Goal: Task Accomplishment & Management: Manage account settings

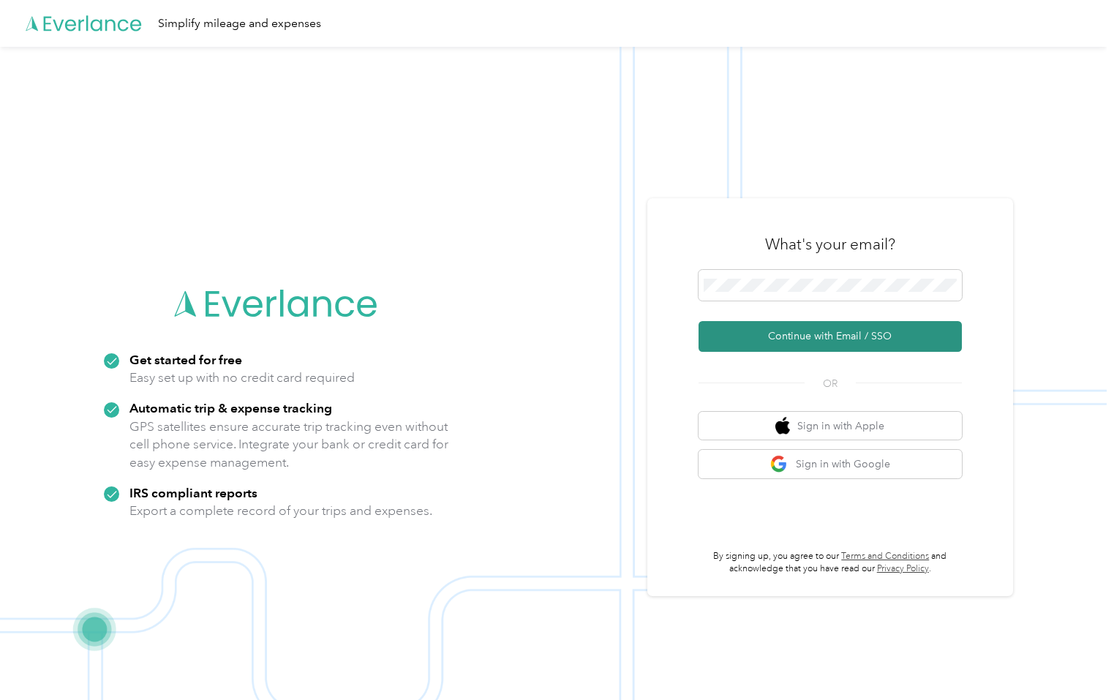
click at [822, 343] on button "Continue with Email / SSO" at bounding box center [829, 336] width 263 height 31
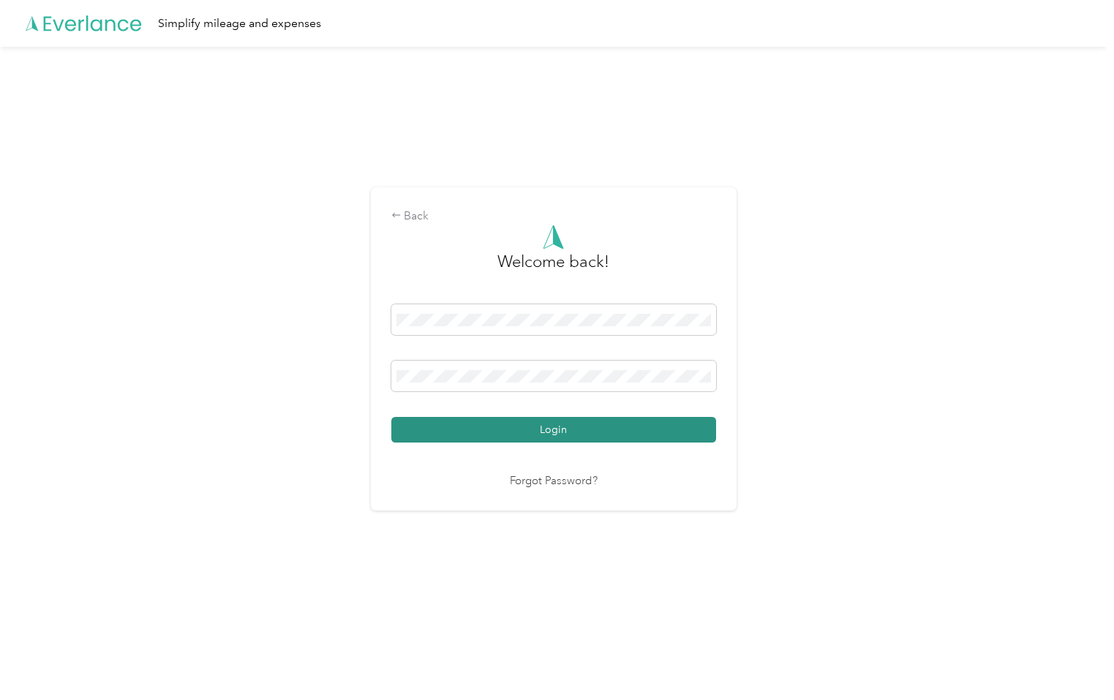
click at [541, 422] on button "Login" at bounding box center [553, 430] width 325 height 26
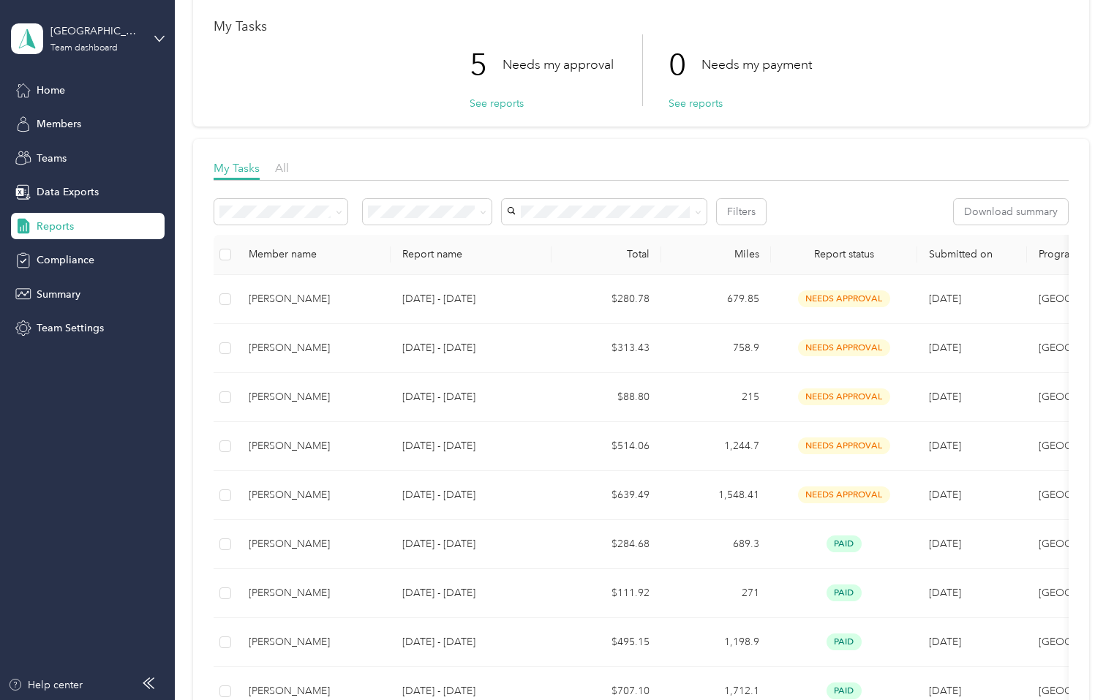
scroll to position [69, 0]
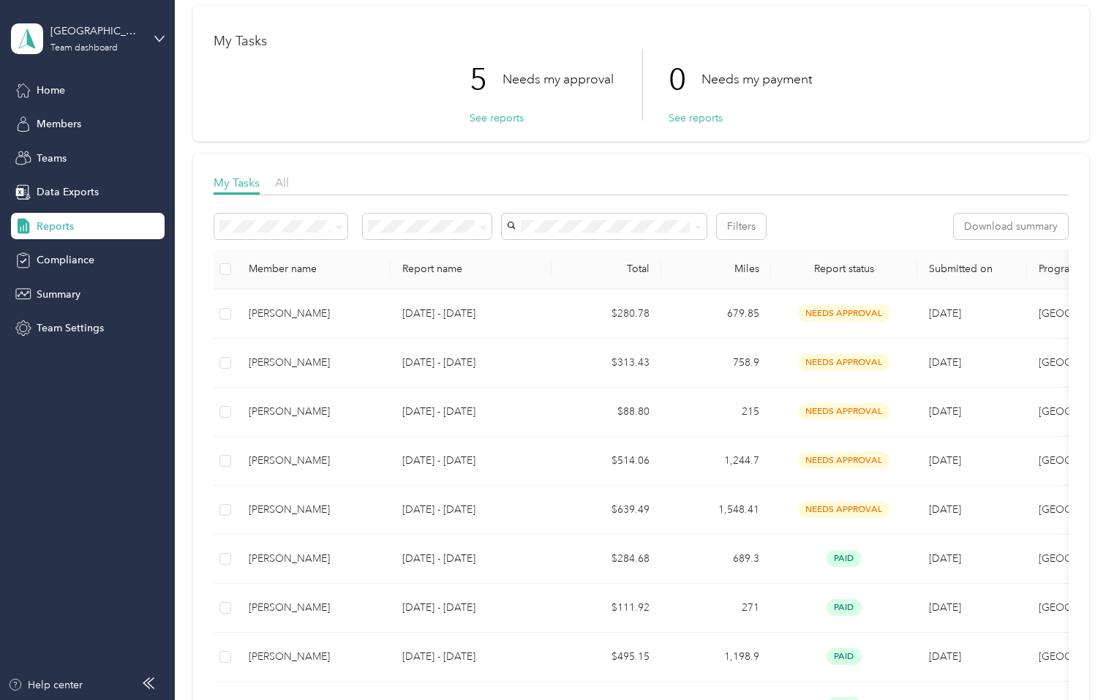
scroll to position [58, 0]
drag, startPoint x: 99, startPoint y: 510, endPoint x: 183, endPoint y: 490, distance: 86.6
click at [99, 510] on aside "Smoky Mountains Team dashboard Home Members Teams Data Exports Reports Complian…" at bounding box center [87, 350] width 175 height 700
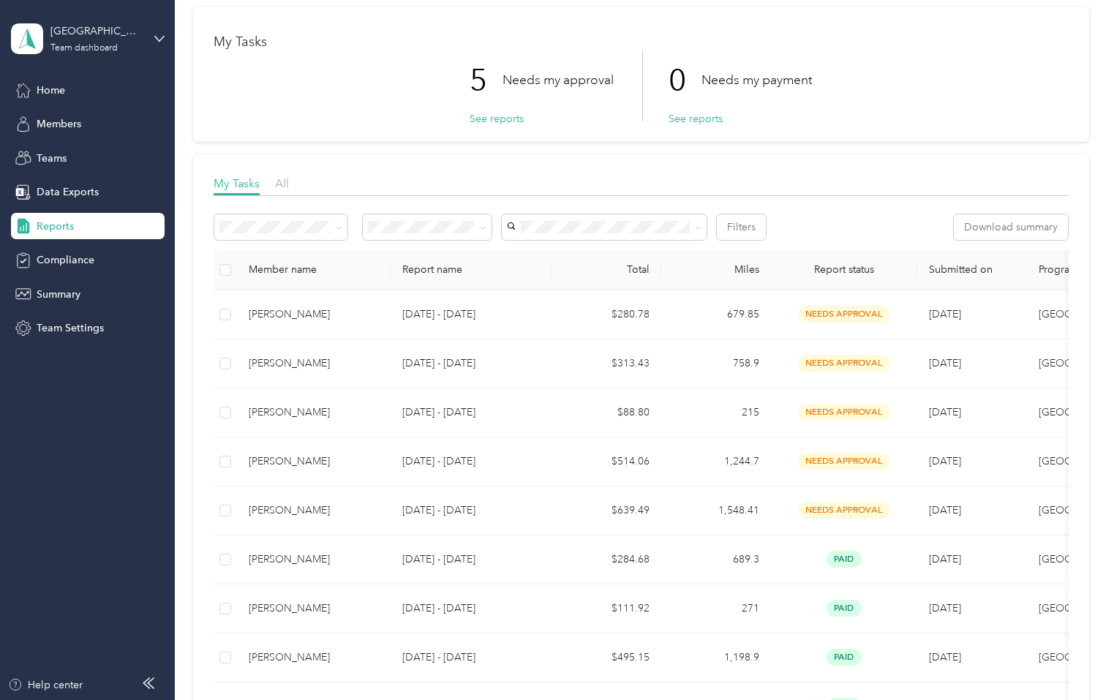
click at [145, 499] on aside "Smoky Mountains Team dashboard Home Members Teams Data Exports Reports Complian…" at bounding box center [87, 350] width 175 height 700
click at [139, 492] on aside "Smoky Mountains Team dashboard Home Members Teams Data Exports Reports Complian…" at bounding box center [87, 350] width 175 height 700
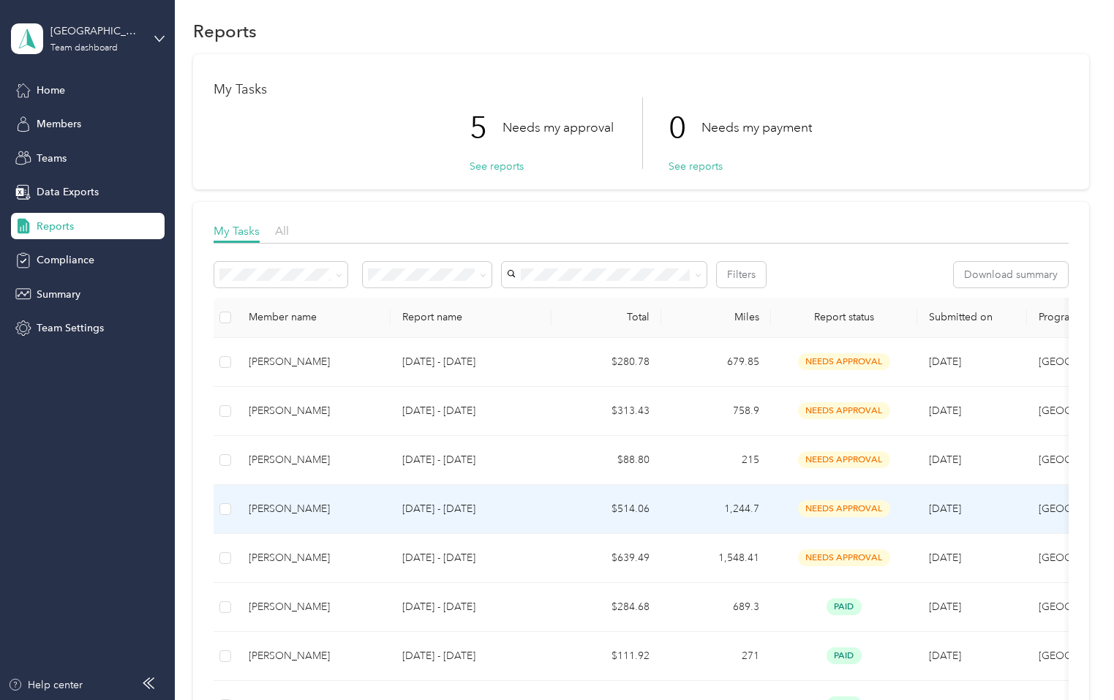
scroll to position [0, 0]
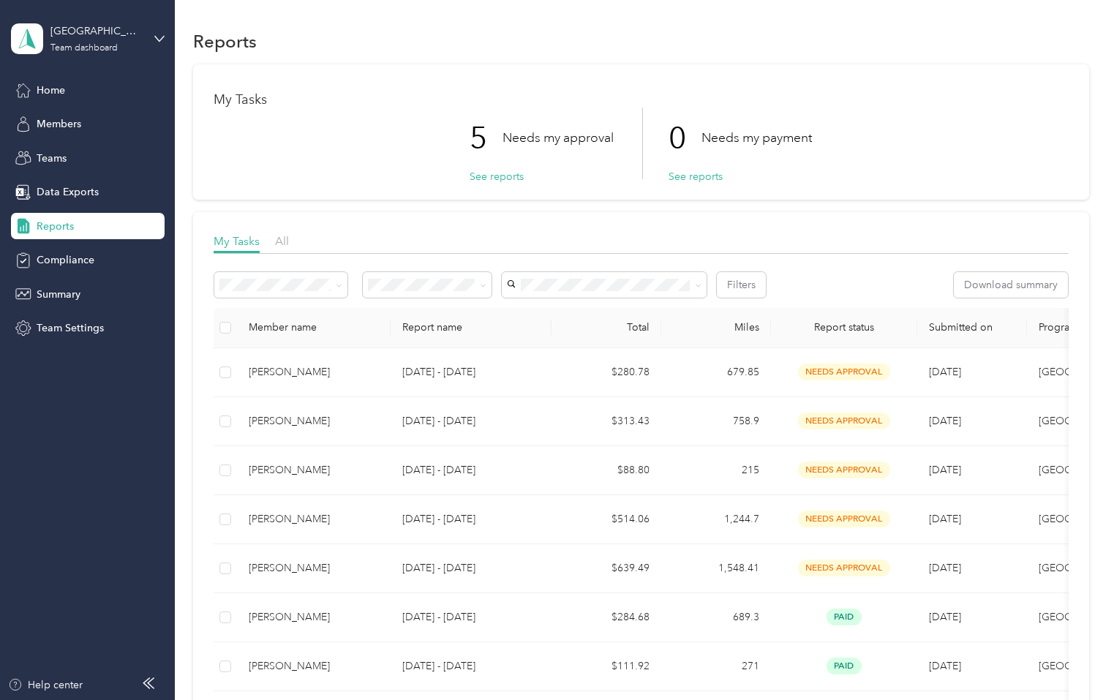
click at [127, 545] on aside "Smoky Mountains Team dashboard Home Members Teams Data Exports Reports Complian…" at bounding box center [87, 350] width 175 height 700
click at [142, 531] on aside "Smoky Mountains Team dashboard Home Members Teams Data Exports Reports Complian…" at bounding box center [87, 350] width 175 height 700
click at [121, 515] on aside "Smoky Mountains Team dashboard Home Members Teams Data Exports Reports Complian…" at bounding box center [87, 350] width 175 height 700
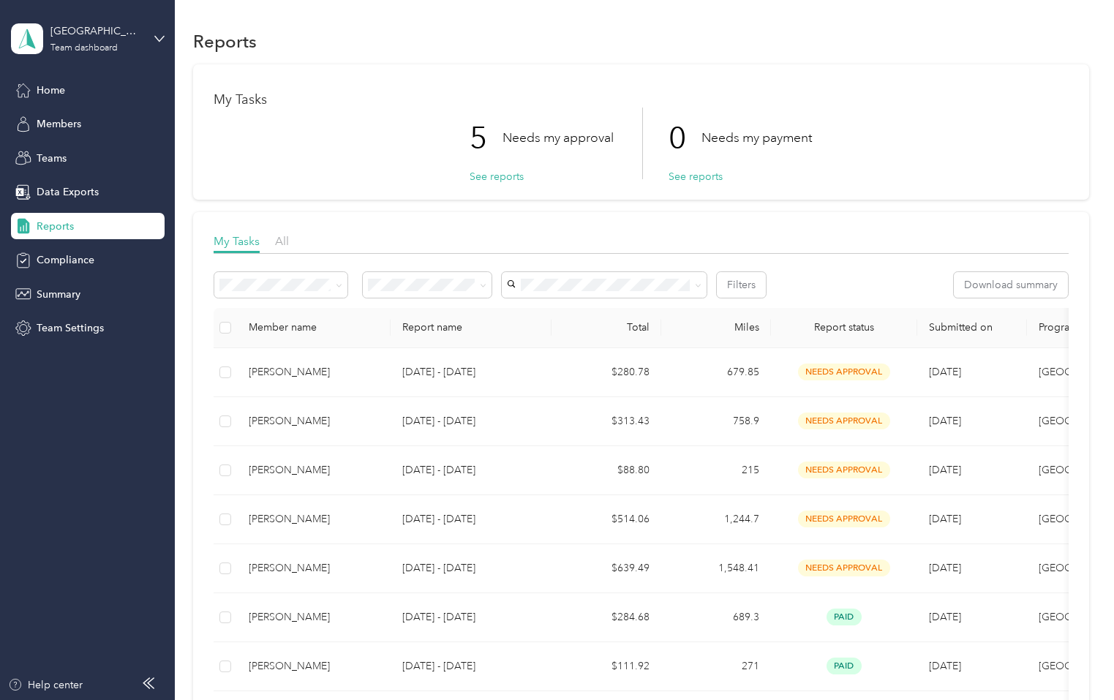
click at [70, 508] on aside "Smoky Mountains Team dashboard Home Members Teams Data Exports Reports Complian…" at bounding box center [87, 350] width 175 height 700
click at [124, 512] on aside "Smoky Mountains Team dashboard Home Members Teams Data Exports Reports Complian…" at bounding box center [87, 350] width 175 height 700
drag, startPoint x: 191, startPoint y: 508, endPoint x: 151, endPoint y: 513, distance: 39.7
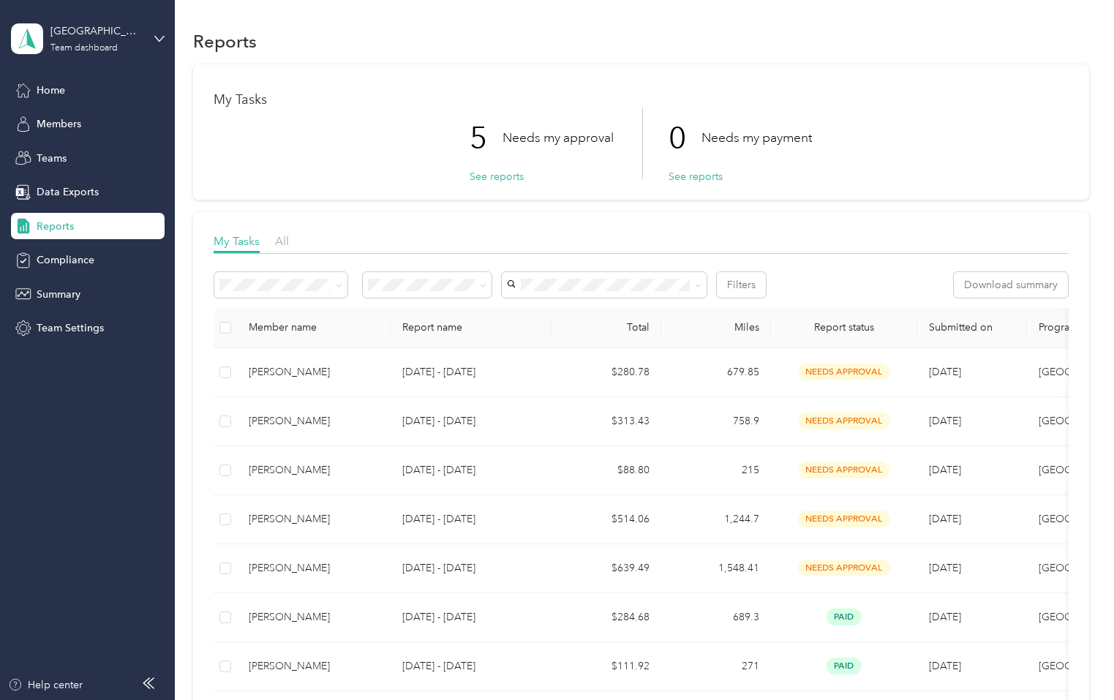
click at [125, 516] on aside "Smoky Mountains Team dashboard Home Members Teams Data Exports Reports Complian…" at bounding box center [87, 350] width 175 height 700
click at [130, 505] on aside "Smoky Mountains Team dashboard Home Members Teams Data Exports Reports Complian…" at bounding box center [87, 350] width 175 height 700
click at [107, 516] on aside "Smoky Mountains Team dashboard Home Members Teams Data Exports Reports Complian…" at bounding box center [87, 350] width 175 height 700
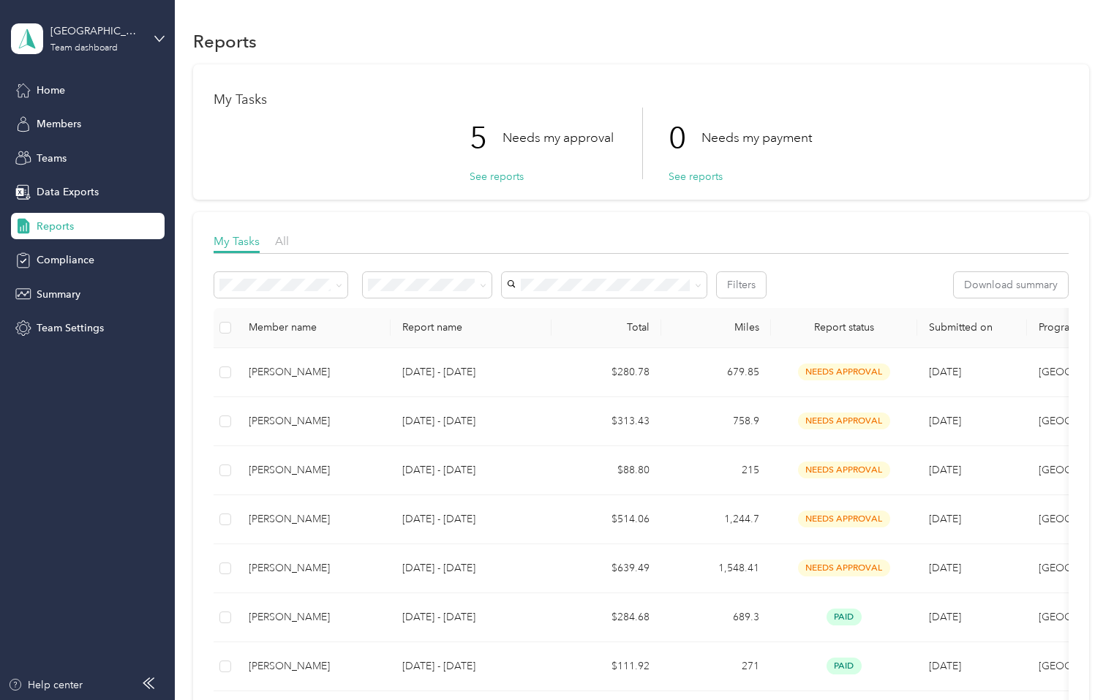
drag, startPoint x: 123, startPoint y: 564, endPoint x: 160, endPoint y: 561, distance: 37.4
click at [123, 565] on aside "Smoky Mountains Team dashboard Home Members Teams Data Exports Reports Complian…" at bounding box center [87, 350] width 175 height 700
drag, startPoint x: 184, startPoint y: 556, endPoint x: 143, endPoint y: 554, distance: 40.3
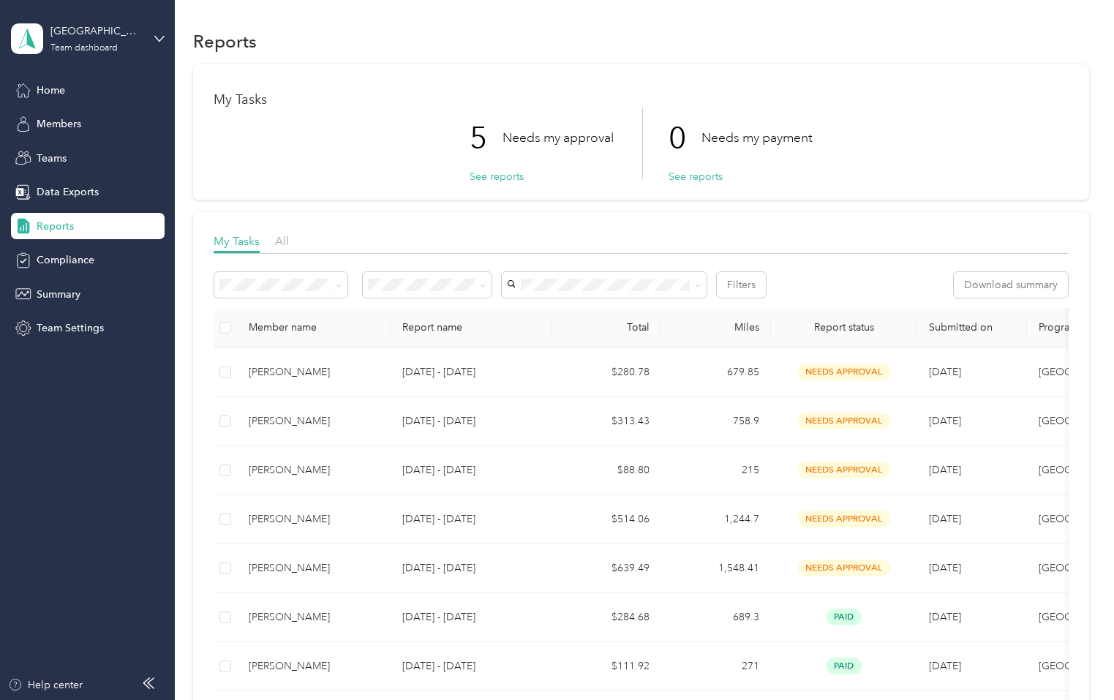
click at [121, 556] on aside "Smoky Mountains Team dashboard Home Members Teams Data Exports Reports Complian…" at bounding box center [87, 350] width 175 height 700
drag, startPoint x: 182, startPoint y: 521, endPoint x: 117, endPoint y: 519, distance: 65.2
click at [117, 519] on aside "Smoky Mountains Team dashboard Home Members Teams Data Exports Reports Complian…" at bounding box center [87, 350] width 175 height 700
